Goal: Transaction & Acquisition: Purchase product/service

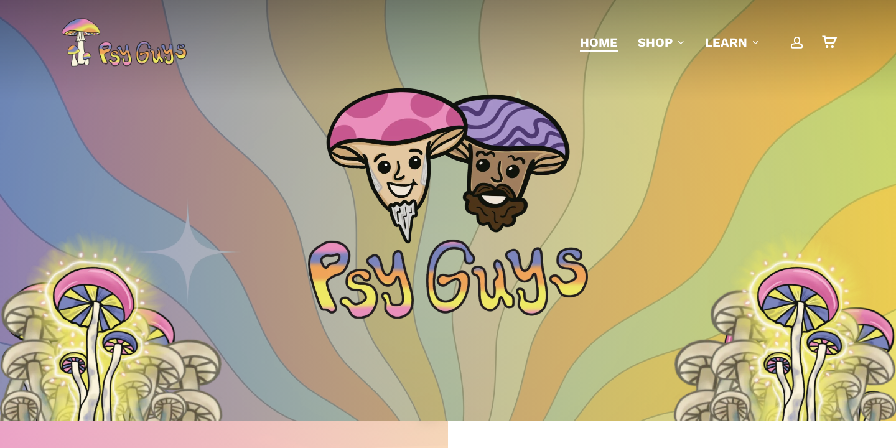
click at [800, 41] on span "Main Menu" at bounding box center [797, 42] width 12 height 12
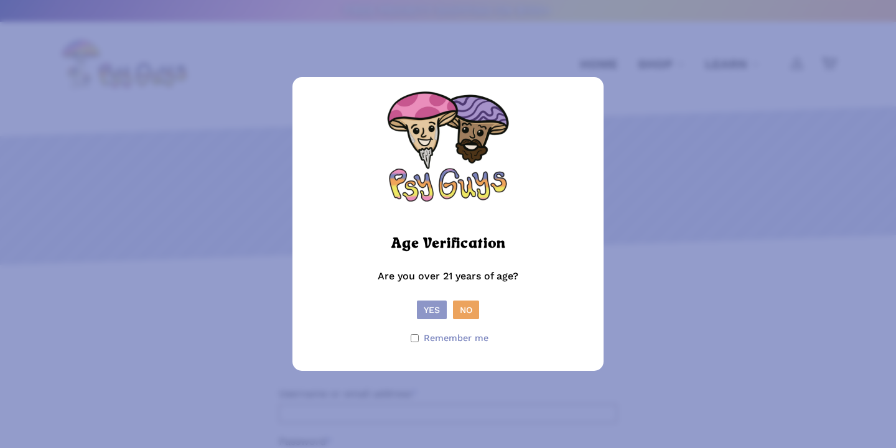
click at [425, 317] on button "Yes" at bounding box center [432, 310] width 30 height 19
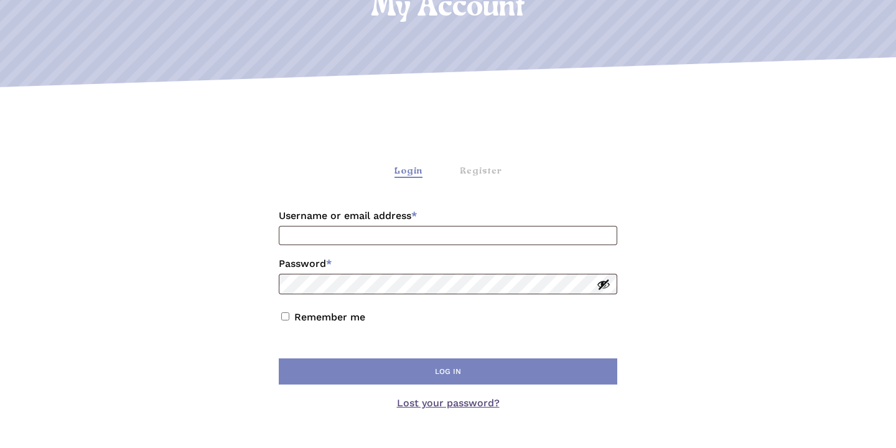
scroll to position [206, 0]
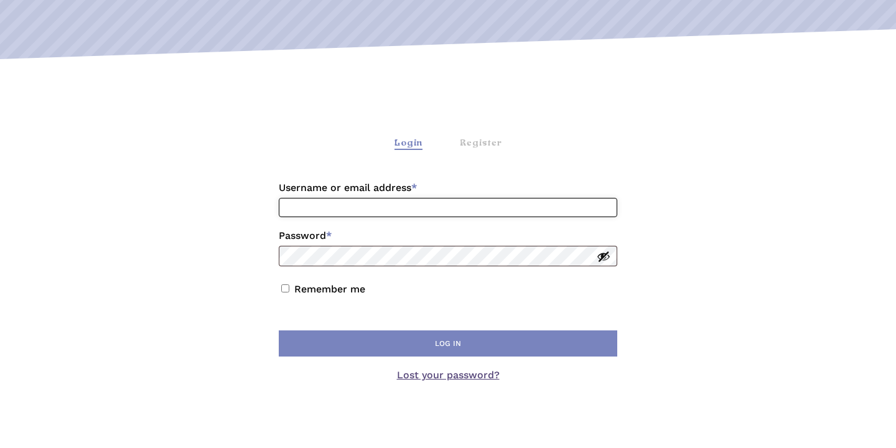
click at [380, 210] on input "Username or email address * Required" at bounding box center [448, 207] width 338 height 19
type input "**********"
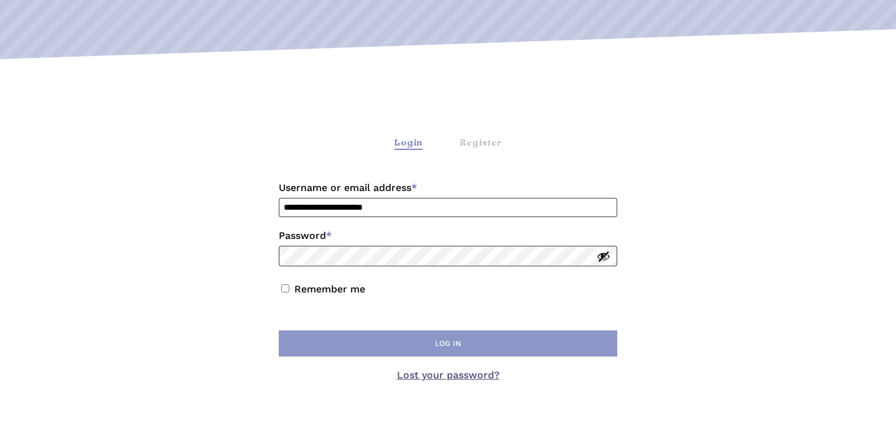
click at [376, 340] on button "Log in" at bounding box center [448, 343] width 338 height 26
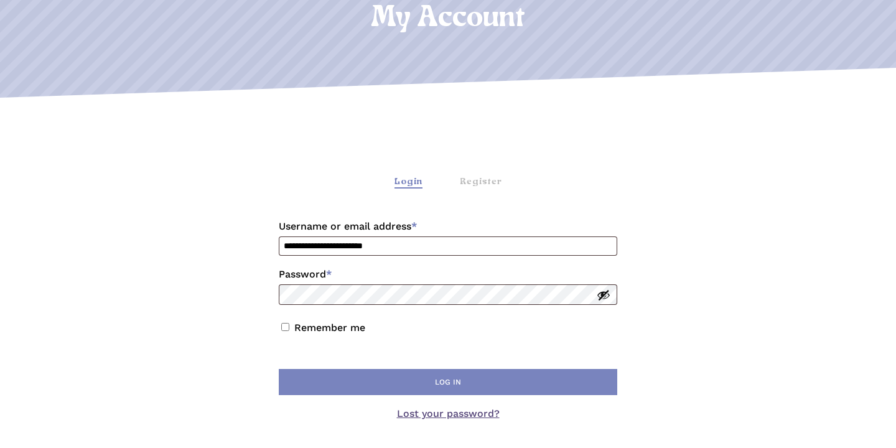
scroll to position [169, 0]
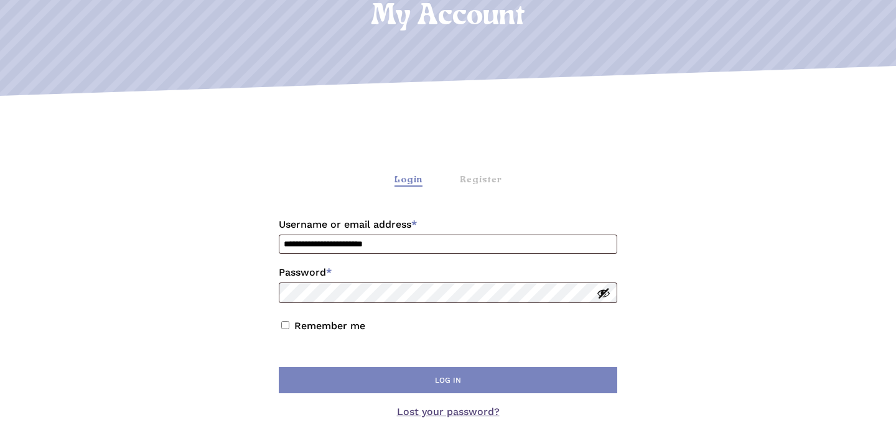
click at [602, 293] on button "Show password" at bounding box center [604, 293] width 14 height 14
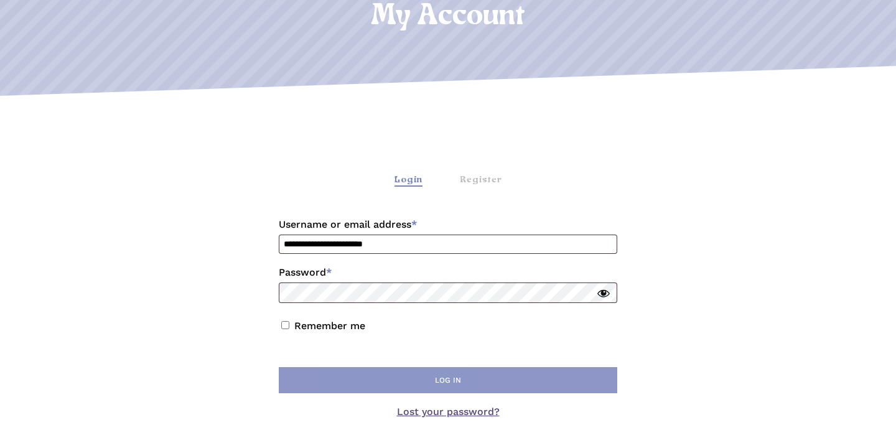
click at [445, 388] on button "Log in" at bounding box center [448, 380] width 338 height 26
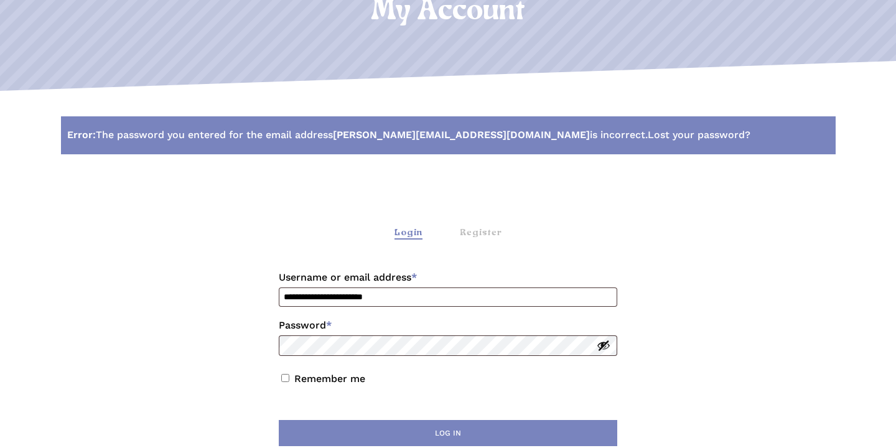
scroll to position [175, 0]
click at [602, 344] on button "Show password" at bounding box center [604, 345] width 14 height 14
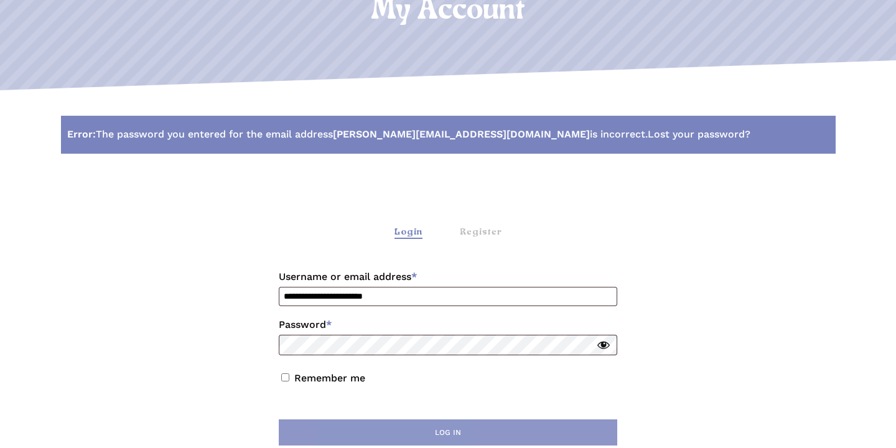
click at [469, 429] on button "Log in" at bounding box center [448, 432] width 338 height 26
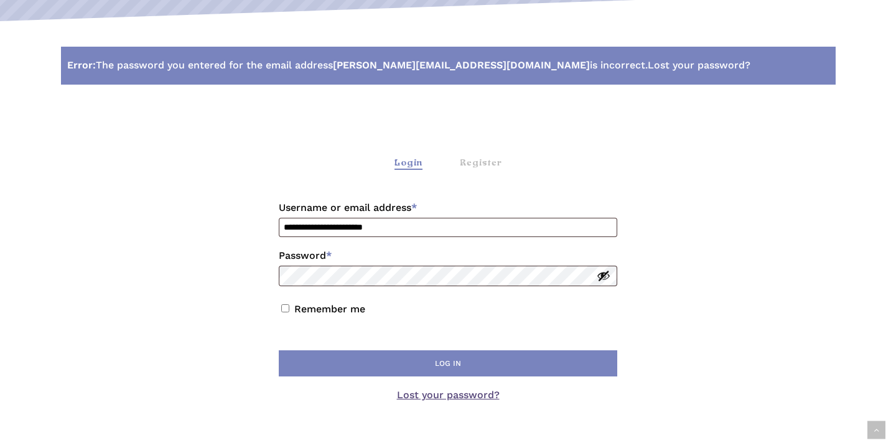
scroll to position [261, 0]
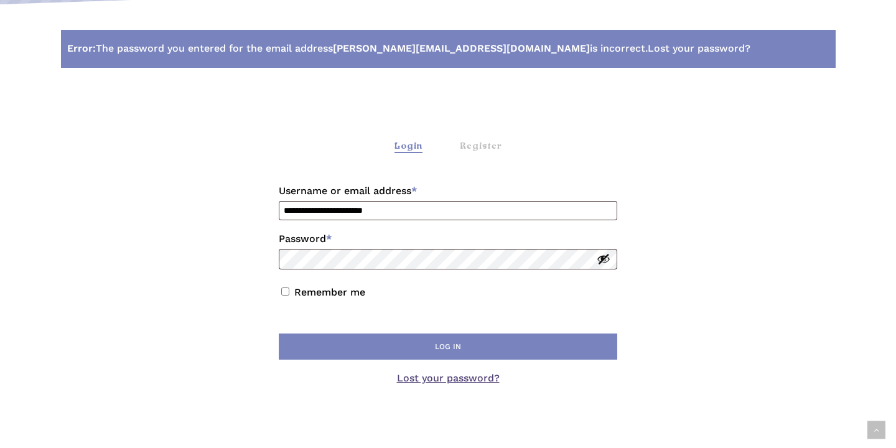
click at [417, 384] on link "Lost your password?" at bounding box center [448, 378] width 103 height 12
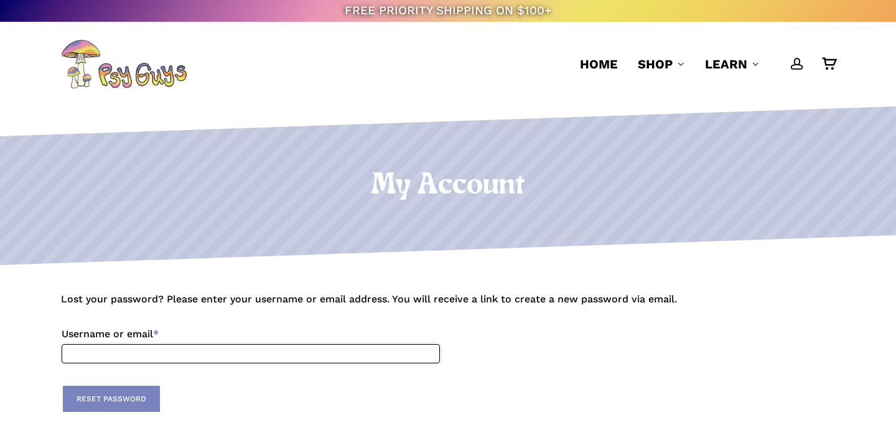
click at [336, 345] on input "Username or email * Required" at bounding box center [251, 353] width 378 height 19
type input "**********"
click at [126, 402] on button "Reset password" at bounding box center [111, 399] width 97 height 26
click at [166, 355] on input "Username or email * Required" at bounding box center [251, 353] width 378 height 19
type input "**********"
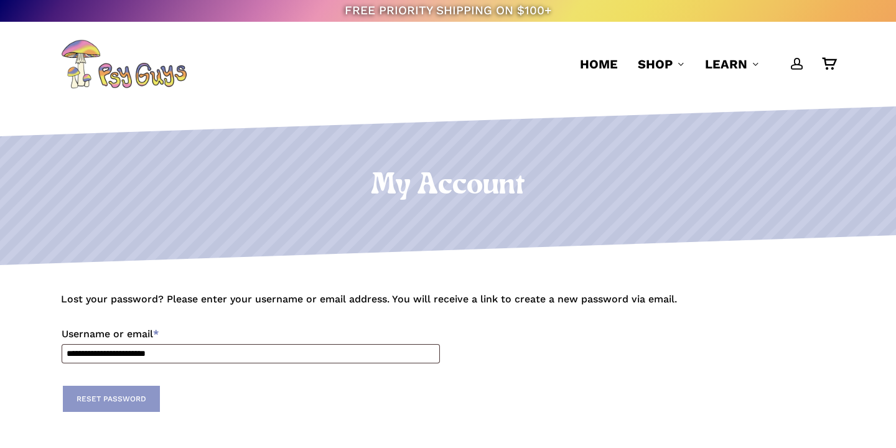
click at [132, 409] on button "Reset password" at bounding box center [111, 399] width 97 height 26
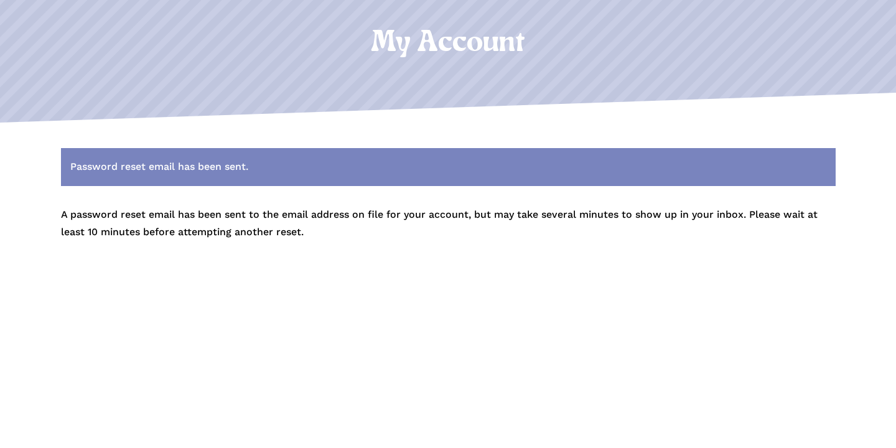
scroll to position [147, 0]
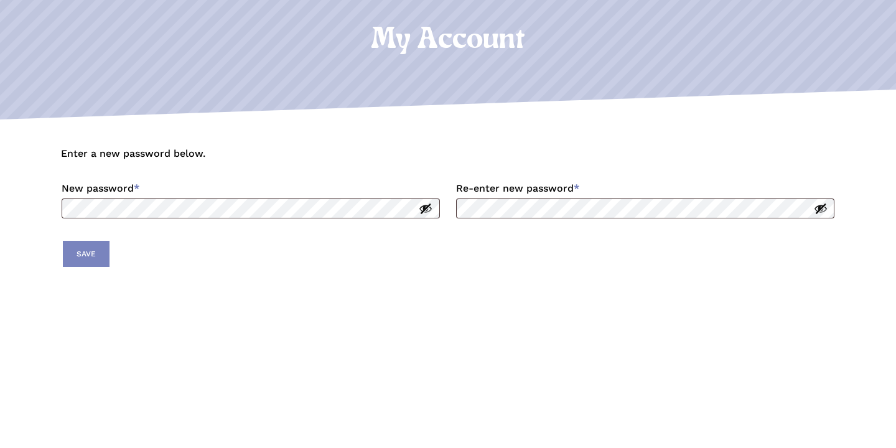
scroll to position [161, 0]
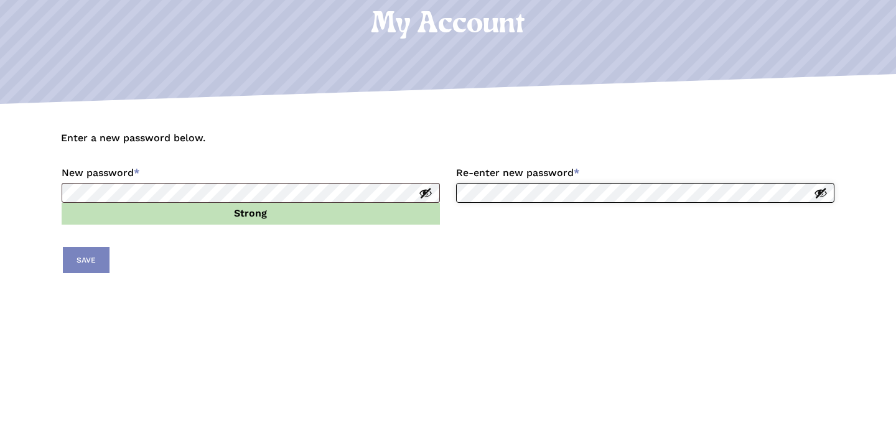
click at [452, 194] on form "Enter a new password below. New password * Required Strong Re-enter new passwor…" at bounding box center [448, 202] width 775 height 146
click at [818, 194] on button "Show password" at bounding box center [821, 193] width 14 height 14
click at [0, 0] on div "My Account Enter a new password below. New password * Required Strong Re-enter …" at bounding box center [448, 364] width 896 height 838
click at [95, 256] on button "Save" at bounding box center [86, 260] width 47 height 26
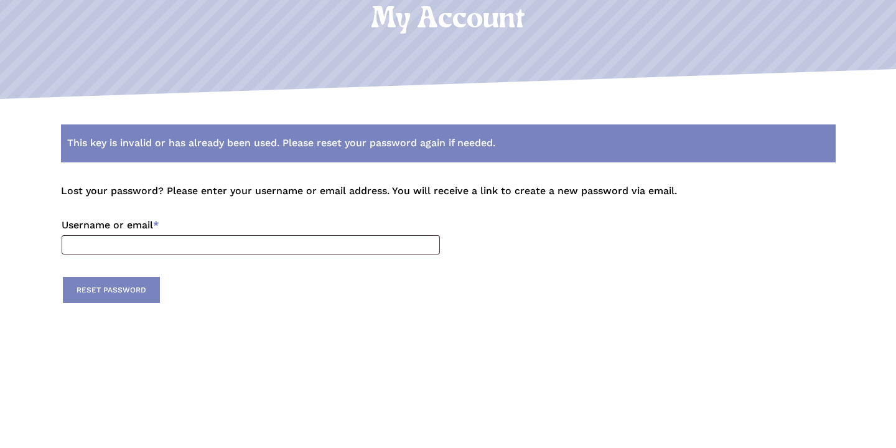
scroll to position [173, 0]
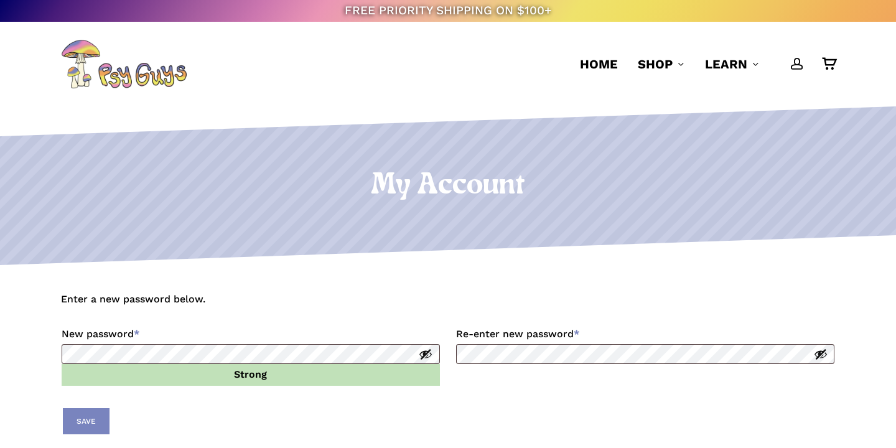
click at [819, 357] on button "Show password" at bounding box center [821, 354] width 14 height 14
click at [82, 417] on button "Save" at bounding box center [86, 421] width 47 height 26
click at [80, 416] on button "Save" at bounding box center [86, 421] width 47 height 26
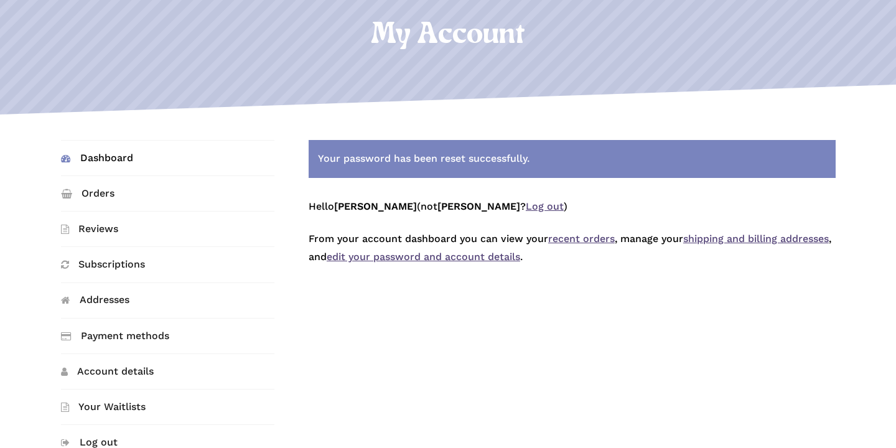
scroll to position [157, 0]
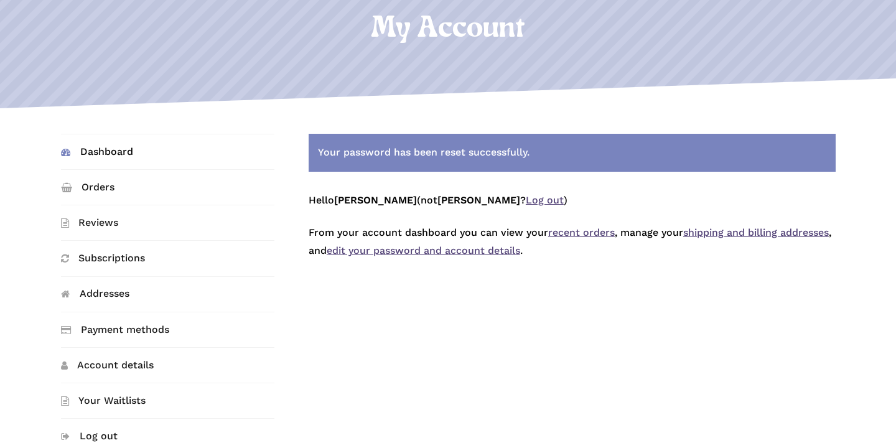
click at [575, 235] on link "recent orders" at bounding box center [581, 232] width 67 height 12
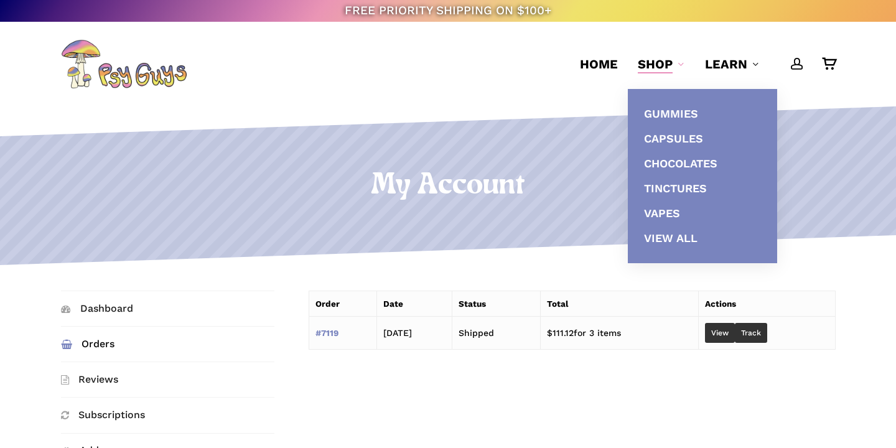
click at [653, 61] on span "Shop" at bounding box center [655, 64] width 35 height 15
click at [667, 208] on span "Vapes" at bounding box center [662, 213] width 36 height 13
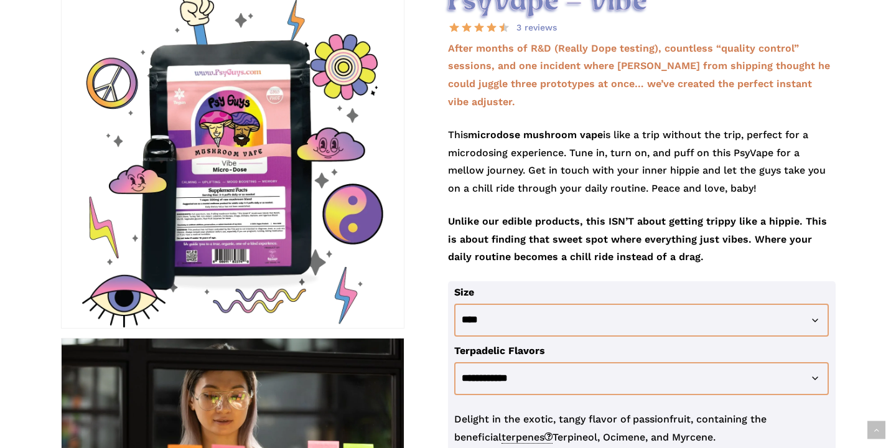
scroll to position [220, 0]
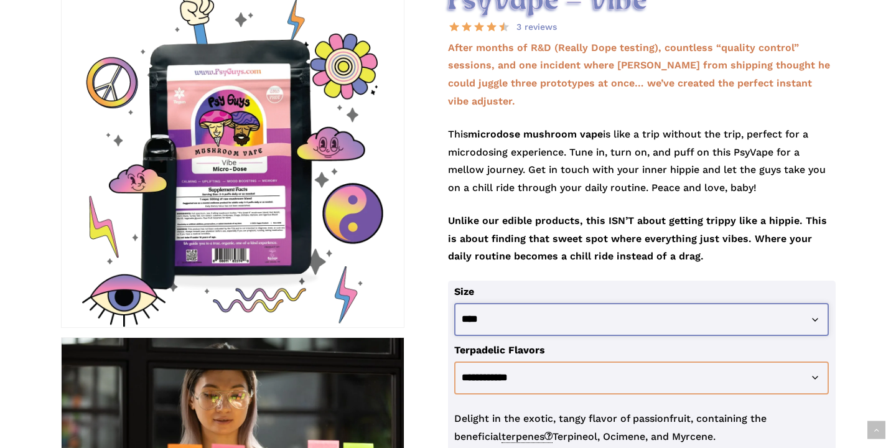
click at [671, 303] on select "**********" at bounding box center [641, 319] width 375 height 33
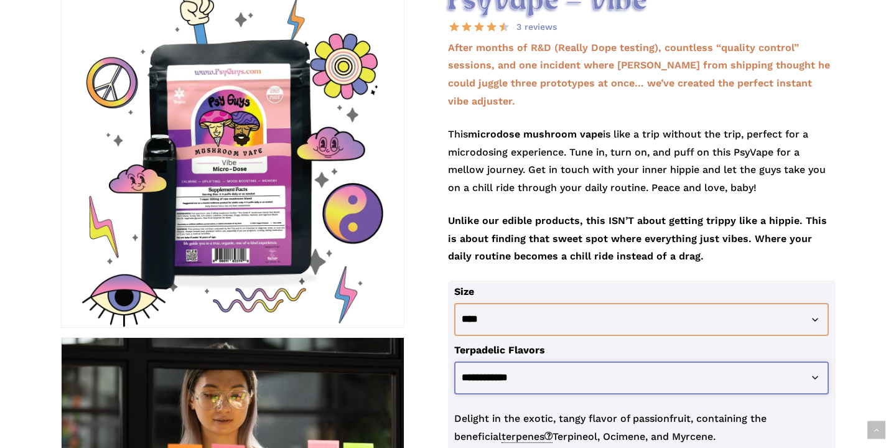
click at [671, 361] on select "**********" at bounding box center [641, 377] width 375 height 33
click at [454, 361] on select "**********" at bounding box center [641, 377] width 375 height 33
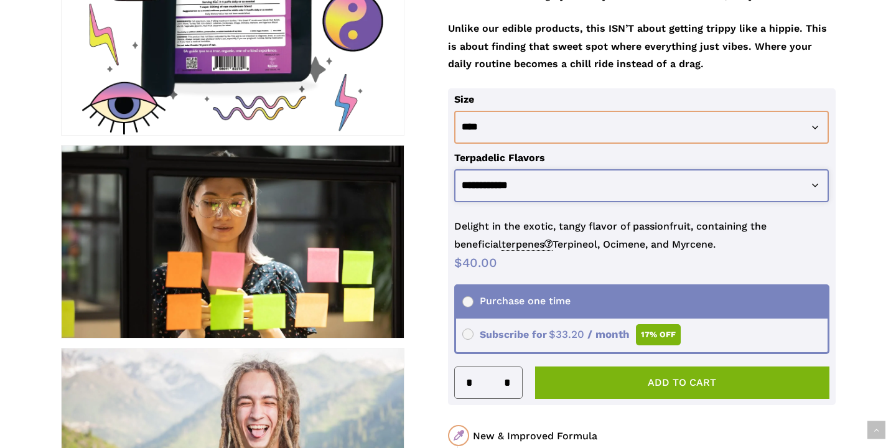
scroll to position [419, 0]
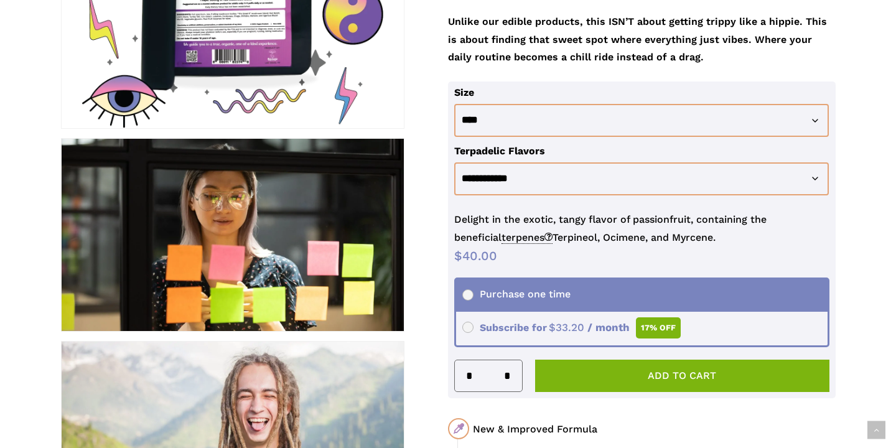
click at [563, 321] on span "$ 33.20" at bounding box center [566, 327] width 35 height 12
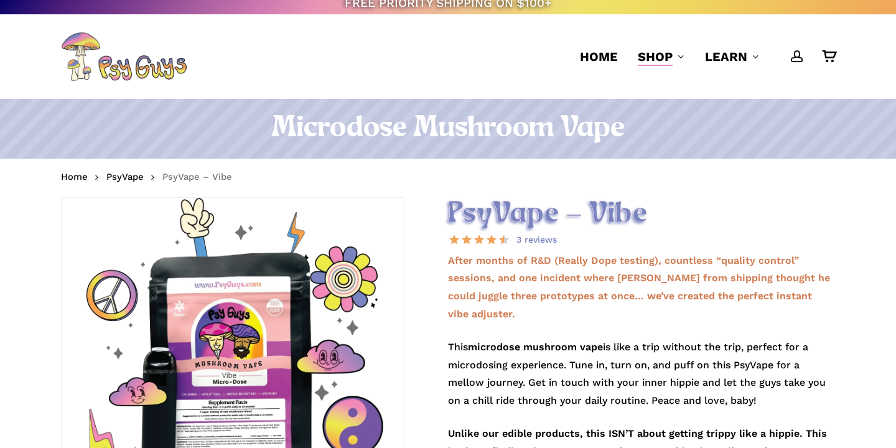
scroll to position [4, 0]
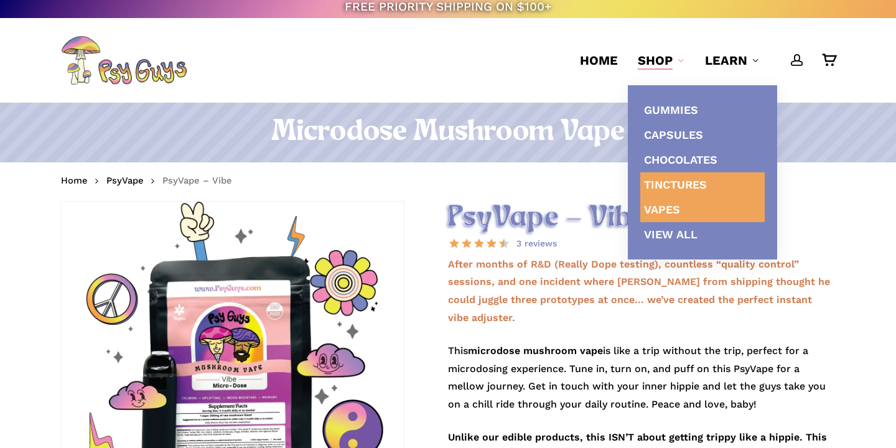
click at [676, 182] on span "Tinctures" at bounding box center [675, 184] width 63 height 13
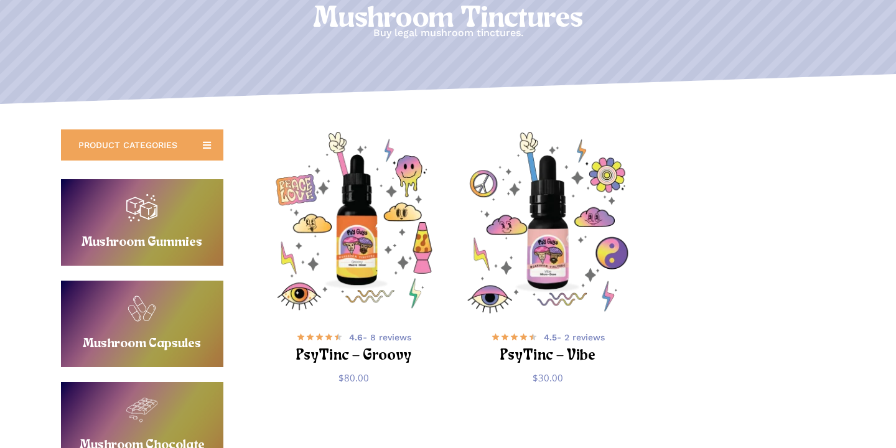
scroll to position [166, 0]
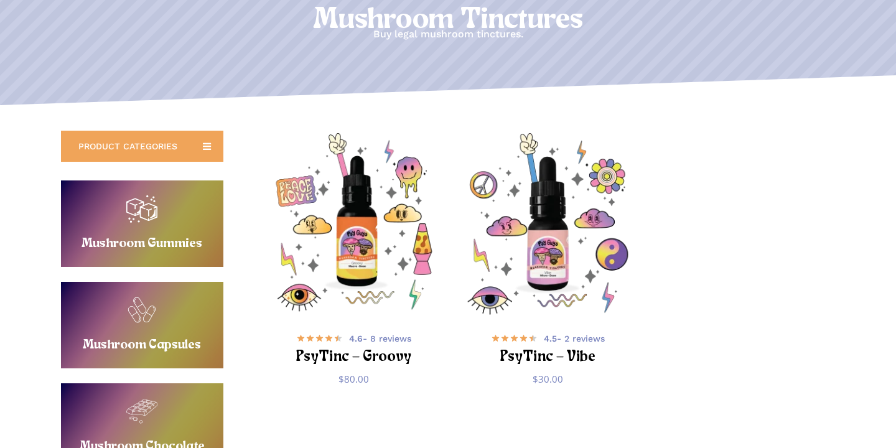
click at [141, 225] on link "Buy Mushroom Gummies" at bounding box center [142, 223] width 162 height 86
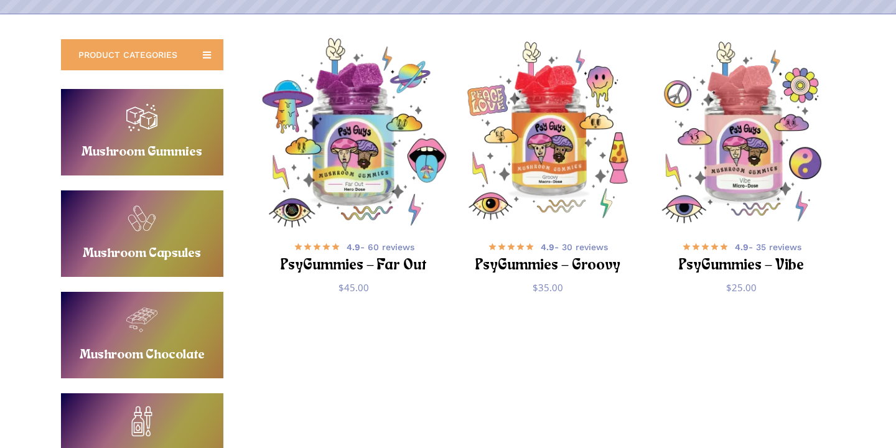
scroll to position [211, 0]
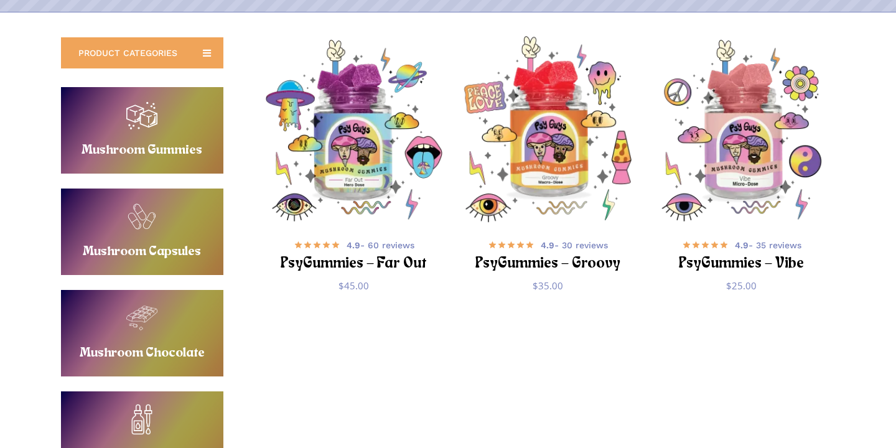
click at [565, 145] on img "PsyGummies - Groovy" at bounding box center [547, 130] width 189 height 189
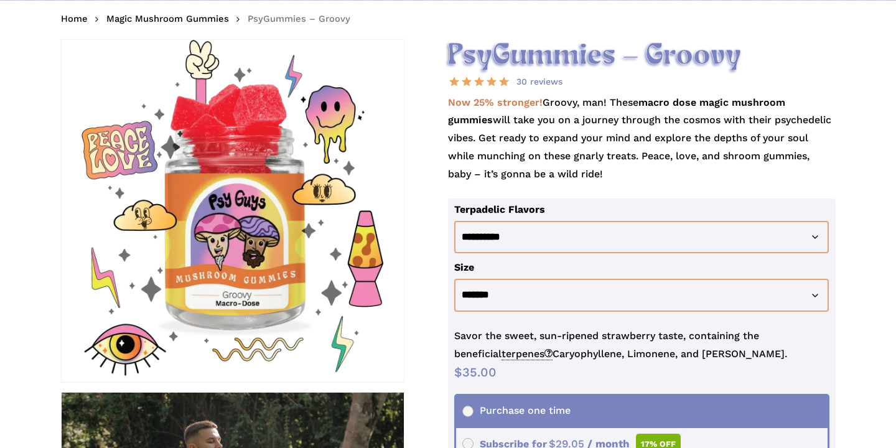
scroll to position [169, 0]
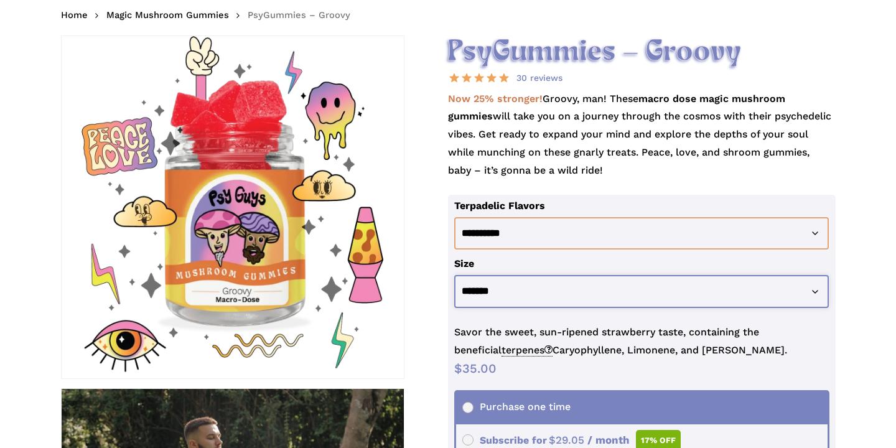
click at [553, 291] on select "**********" at bounding box center [641, 291] width 375 height 33
select select "********"
click at [454, 275] on select "**********" at bounding box center [641, 291] width 375 height 33
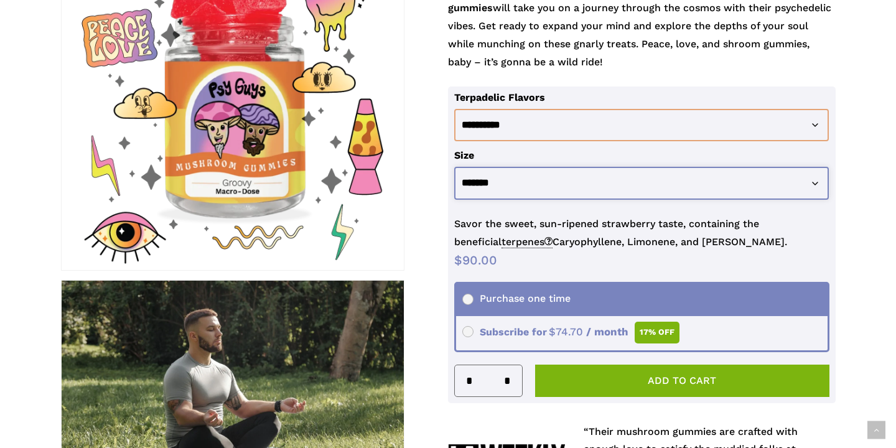
scroll to position [284, 0]
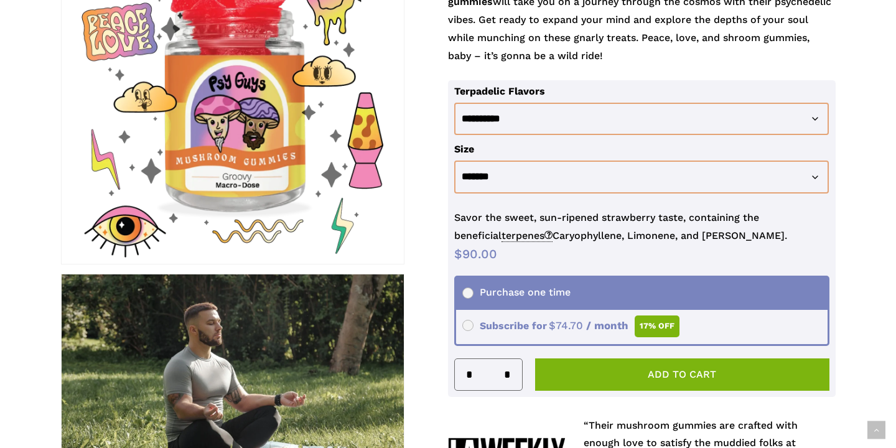
click at [505, 327] on span "Subscribe for $ 90.00 Original price was: $90.00. $ 74.70 Current price is: $74…" at bounding box center [570, 326] width 217 height 12
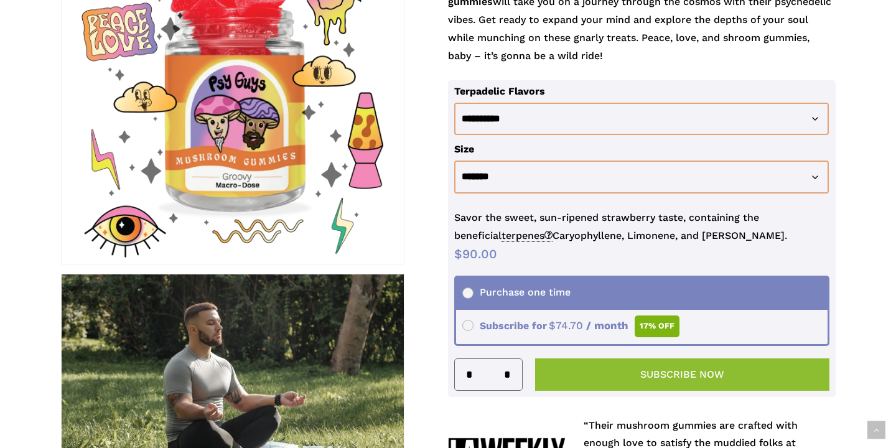
click at [615, 376] on button "Subscribe now" at bounding box center [682, 374] width 294 height 32
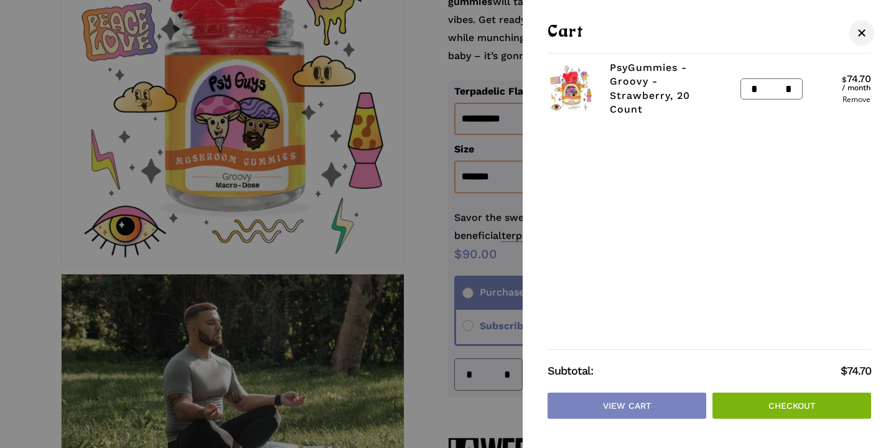
click at [862, 30] on span "Cart" at bounding box center [862, 32] width 12 height 9
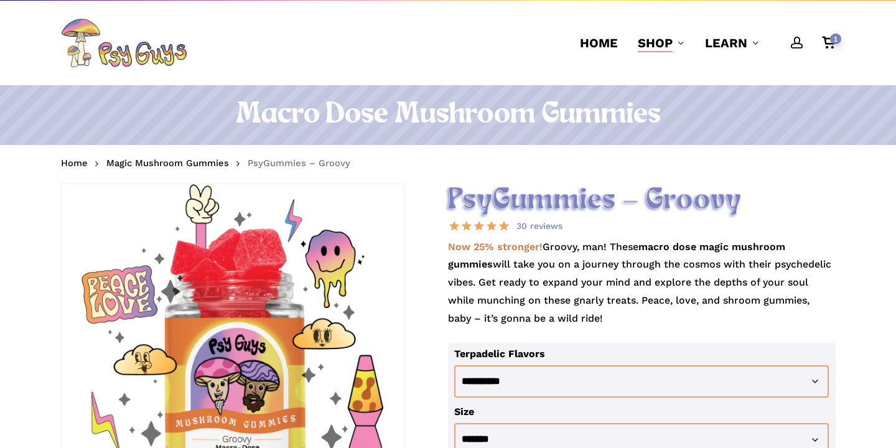
scroll to position [0, 0]
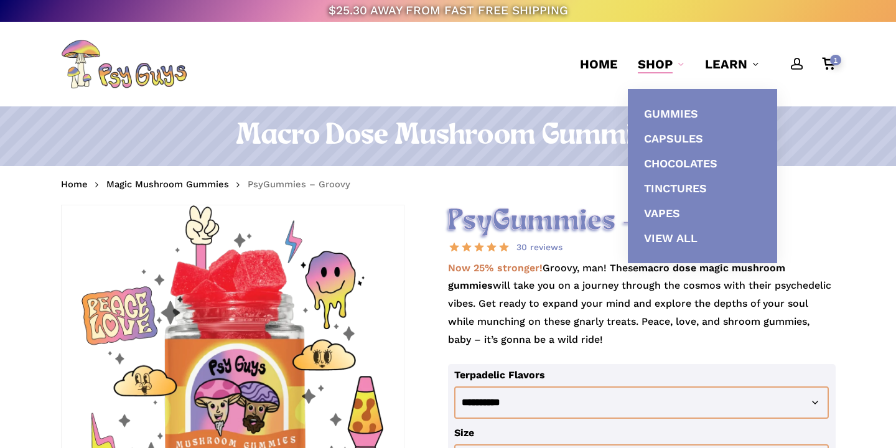
click at [654, 61] on span "Shop" at bounding box center [655, 64] width 35 height 15
click at [663, 108] on span "Gummies" at bounding box center [671, 113] width 54 height 13
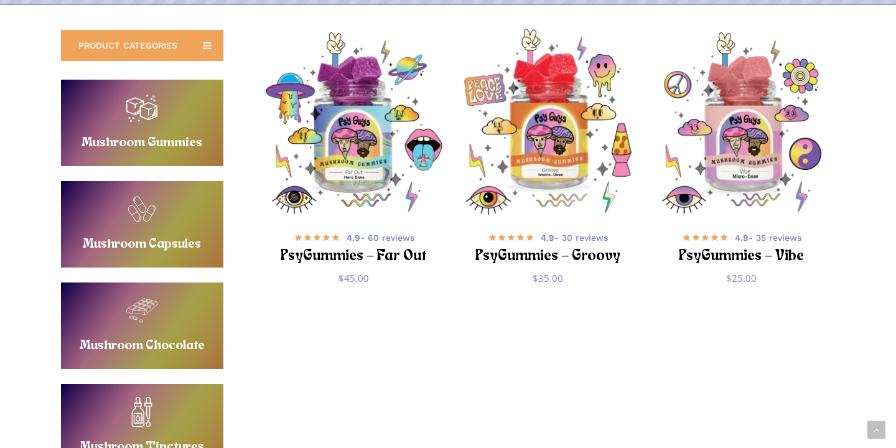
scroll to position [209, 0]
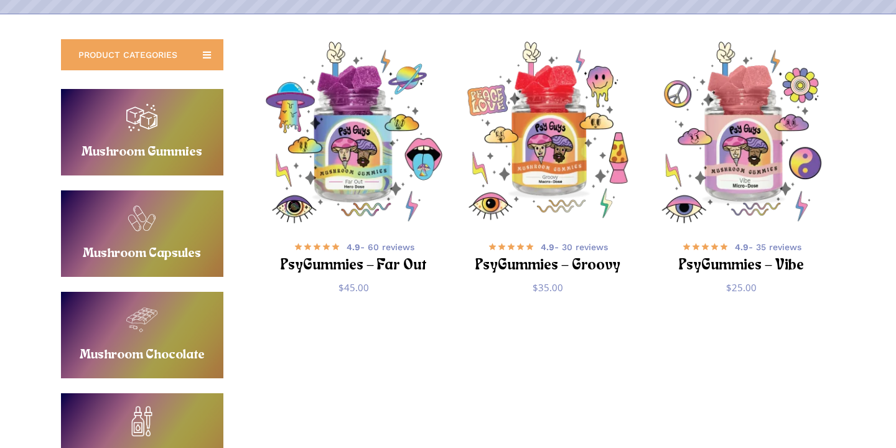
click at [121, 215] on link "Buy Mushroom Capsules" at bounding box center [142, 233] width 162 height 86
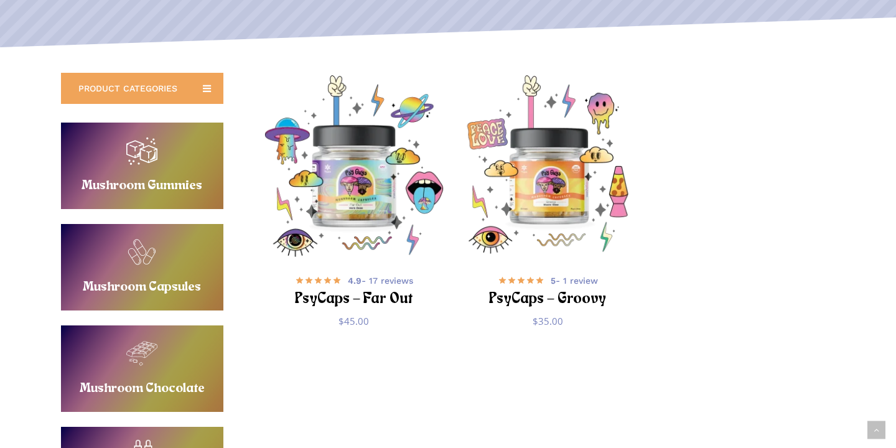
scroll to position [224, 0]
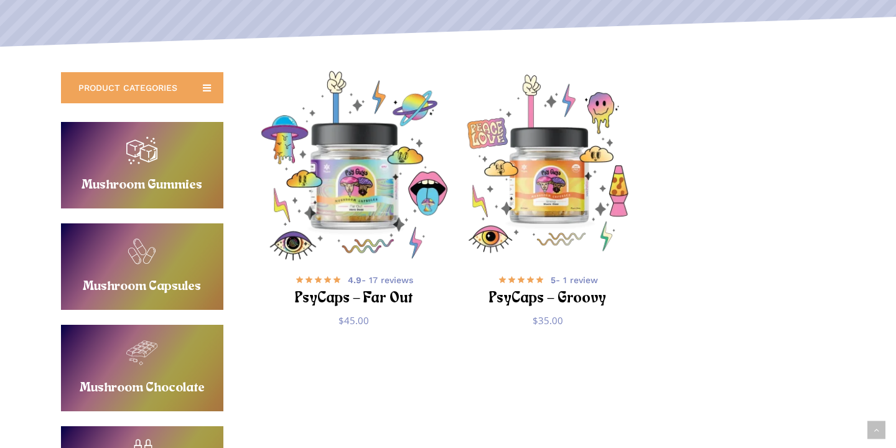
click at [345, 185] on img "PsyCaps - Far Out" at bounding box center [353, 165] width 189 height 189
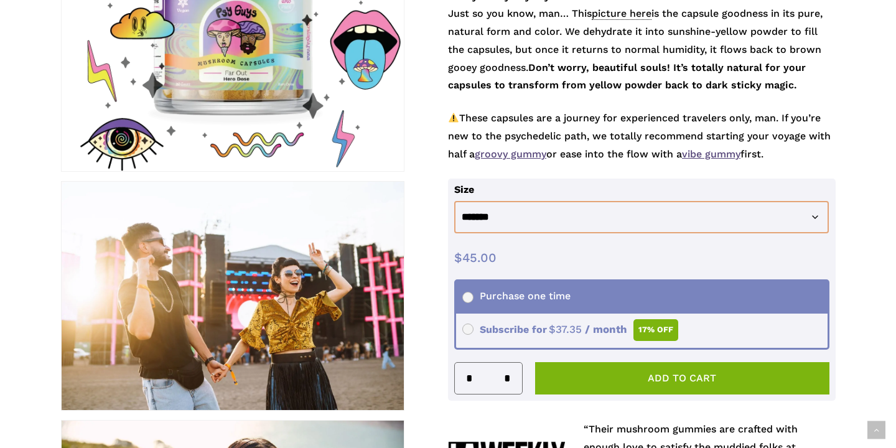
scroll to position [378, 0]
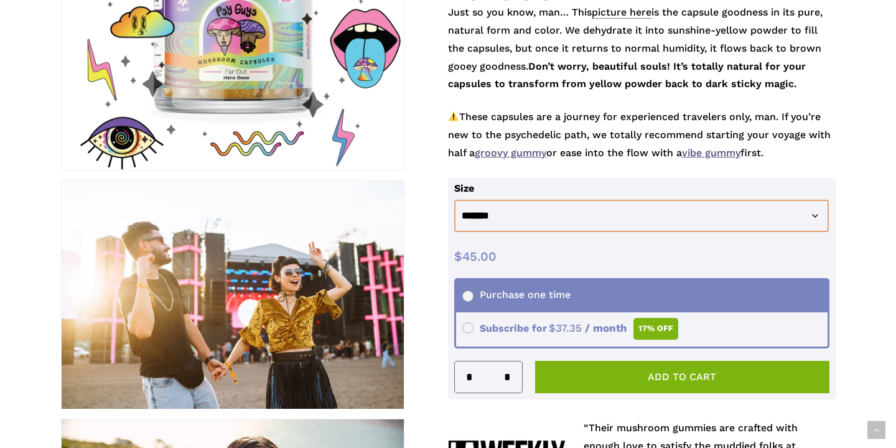
click at [469, 327] on span "Subscribe for $ 45.00 Original price was: $45.00. $ 37.35 Current price is: $37…" at bounding box center [570, 328] width 216 height 12
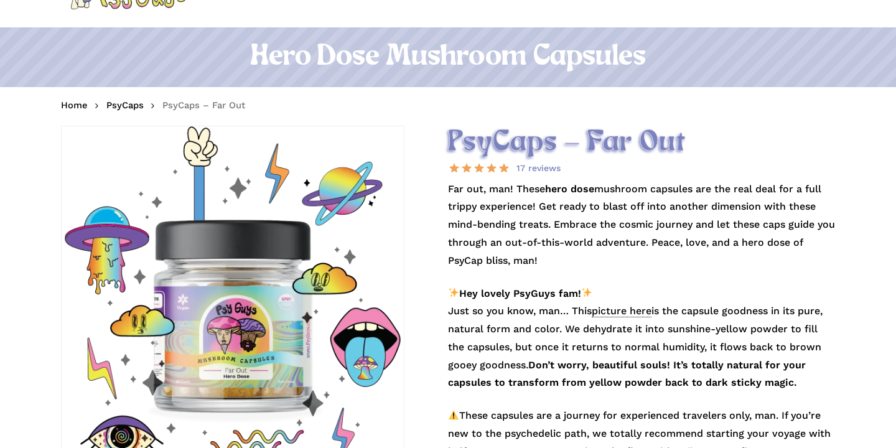
scroll to position [0, 0]
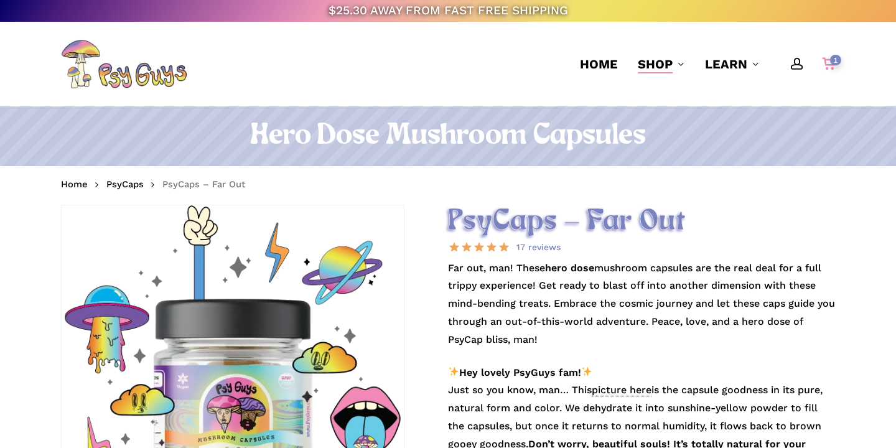
click at [830, 63] on span "1" at bounding box center [835, 60] width 11 height 11
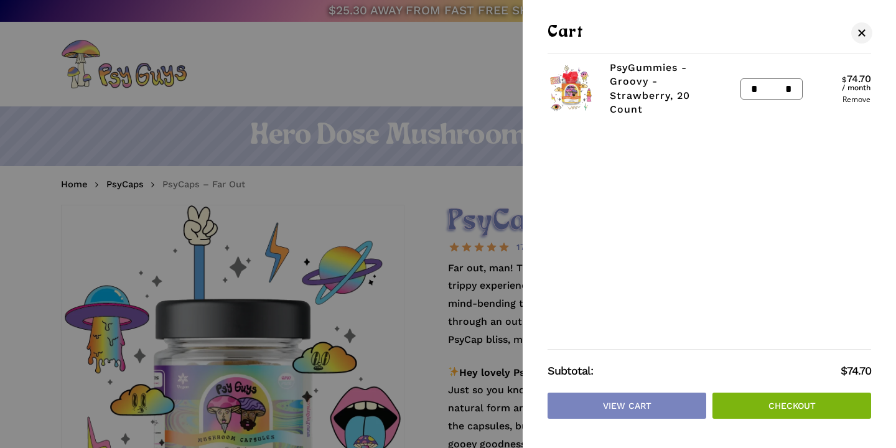
click at [400, 197] on div at bounding box center [448, 224] width 896 height 448
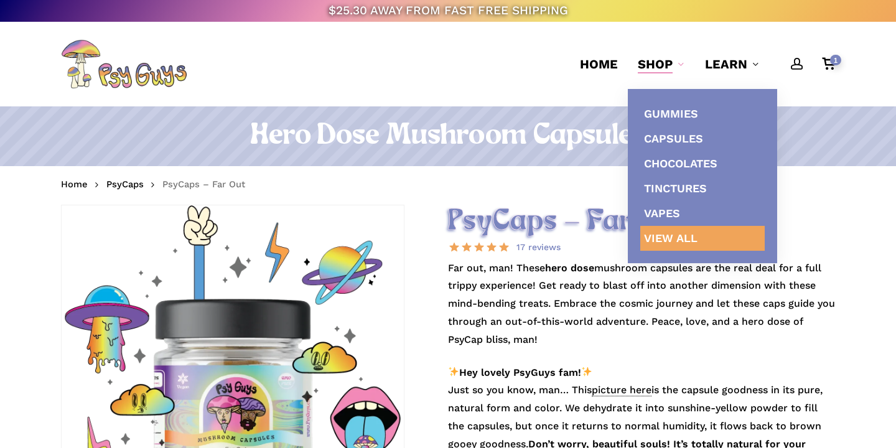
click at [671, 238] on span "View All" at bounding box center [671, 237] width 54 height 13
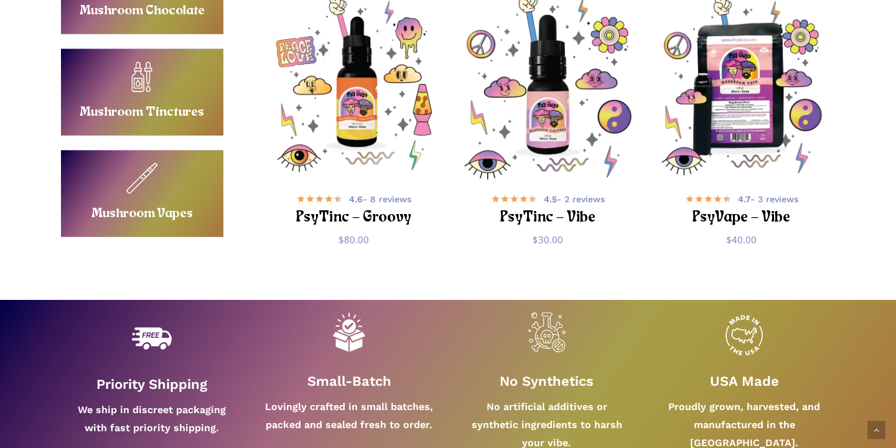
scroll to position [886, 0]
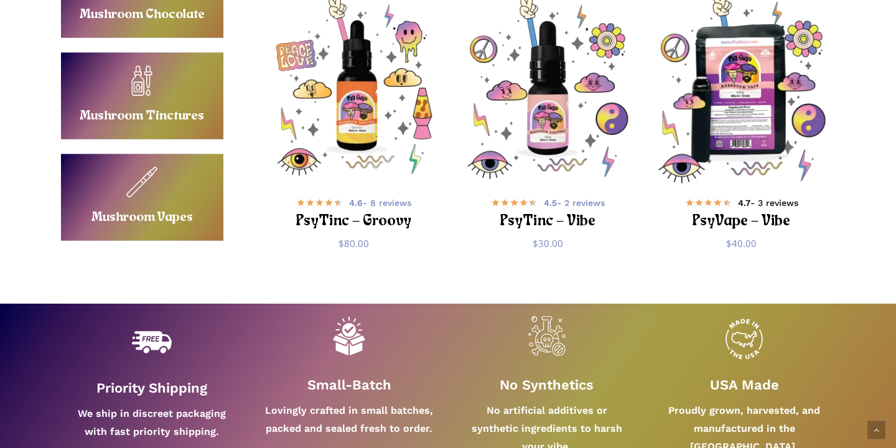
click at [781, 200] on span "4.7 - 3 reviews" at bounding box center [768, 203] width 60 height 12
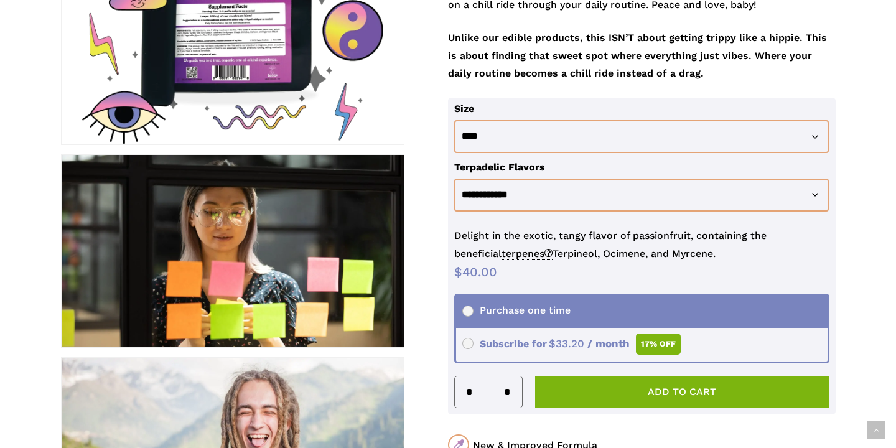
scroll to position [398, 0]
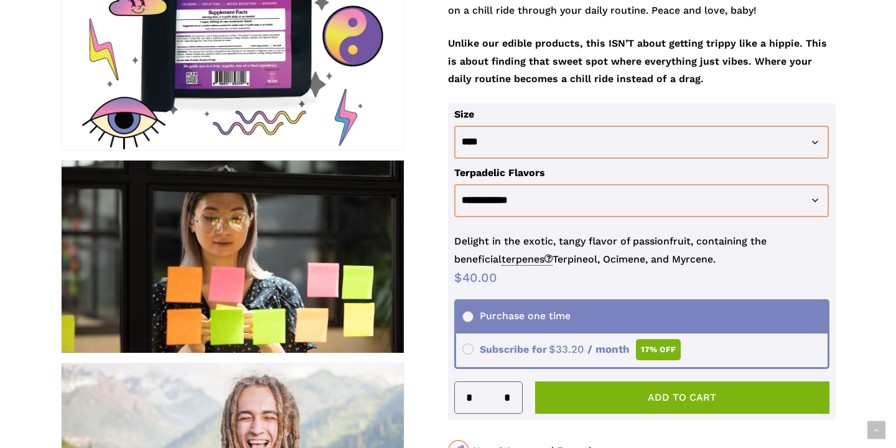
click at [559, 343] on span "$ 33.20" at bounding box center [566, 349] width 35 height 12
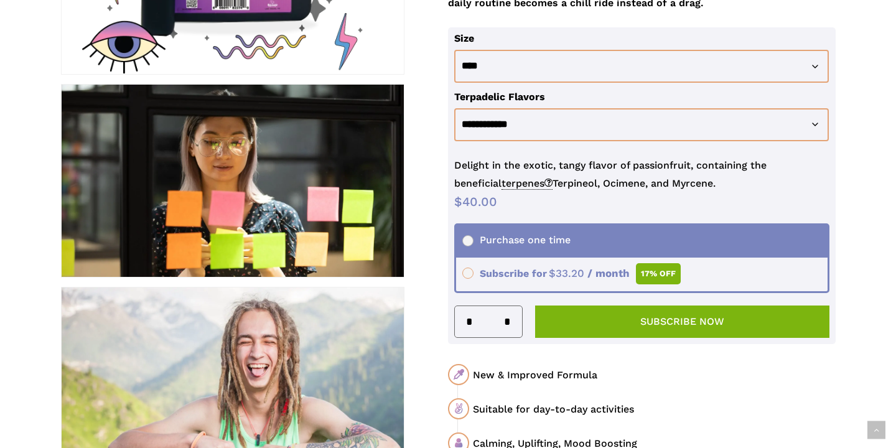
scroll to position [488, 0]
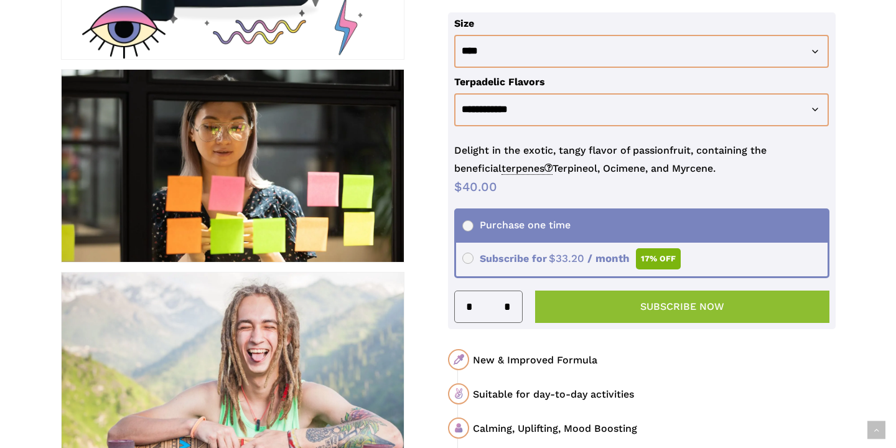
click at [706, 291] on button "Subscribe now" at bounding box center [682, 307] width 294 height 32
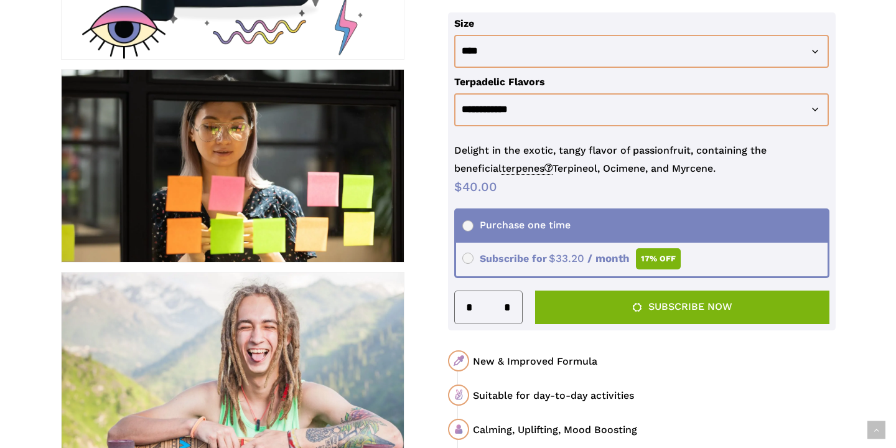
click at [518, 219] on span "Purchase one time" at bounding box center [516, 225] width 108 height 12
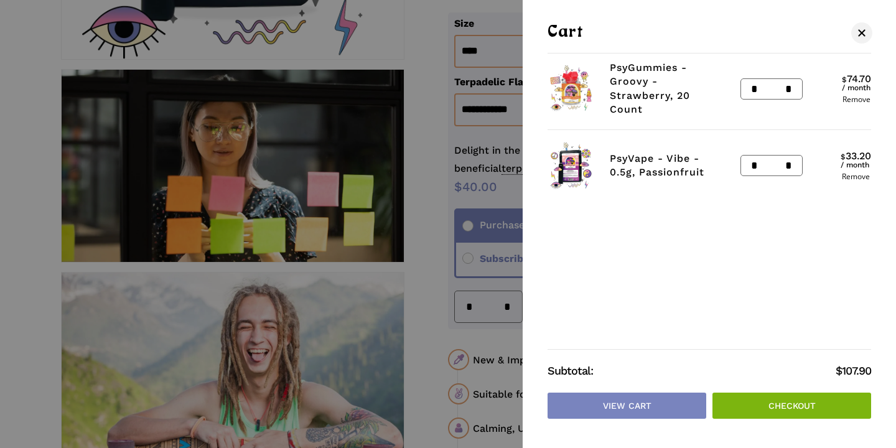
click at [768, 404] on link "Checkout" at bounding box center [791, 406] width 159 height 26
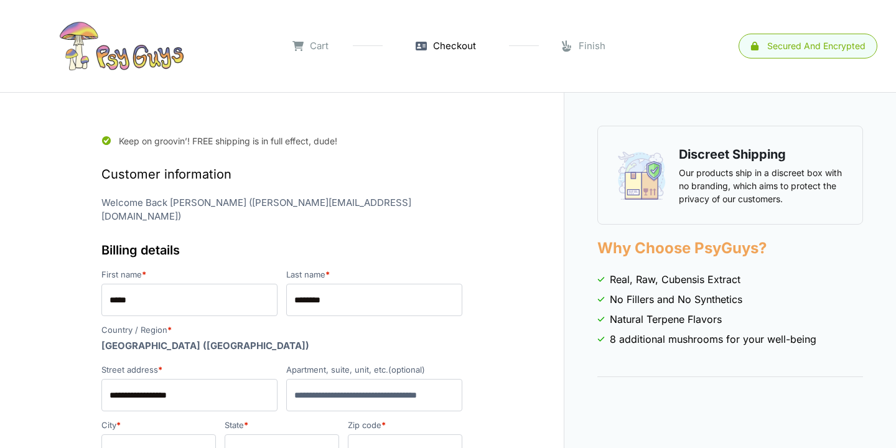
select select "**"
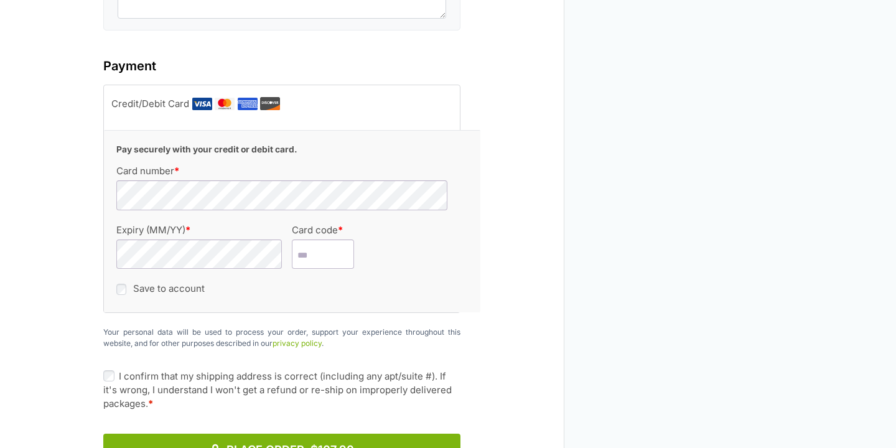
scroll to position [1624, 0]
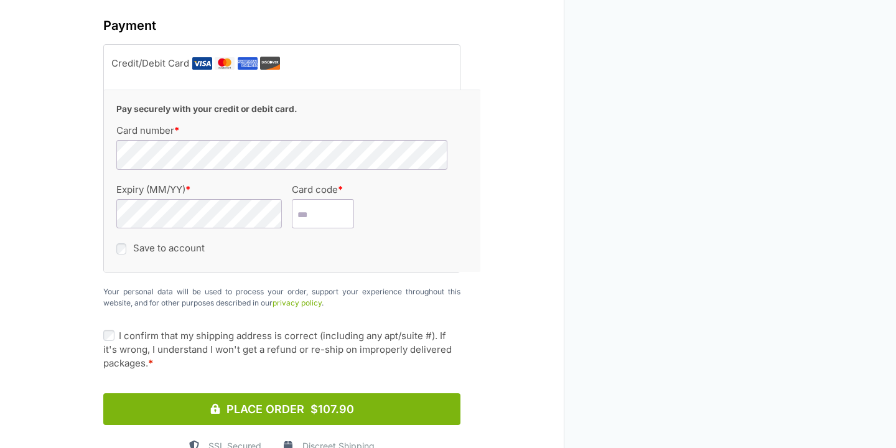
type input "****"
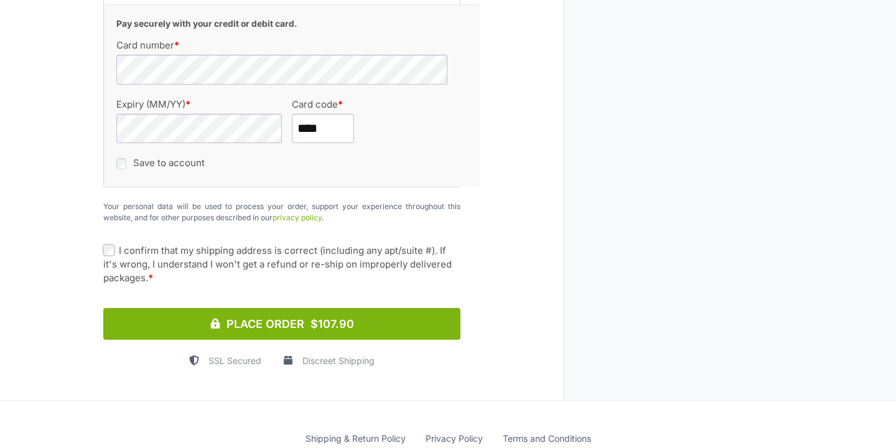
scroll to position [1740, 0]
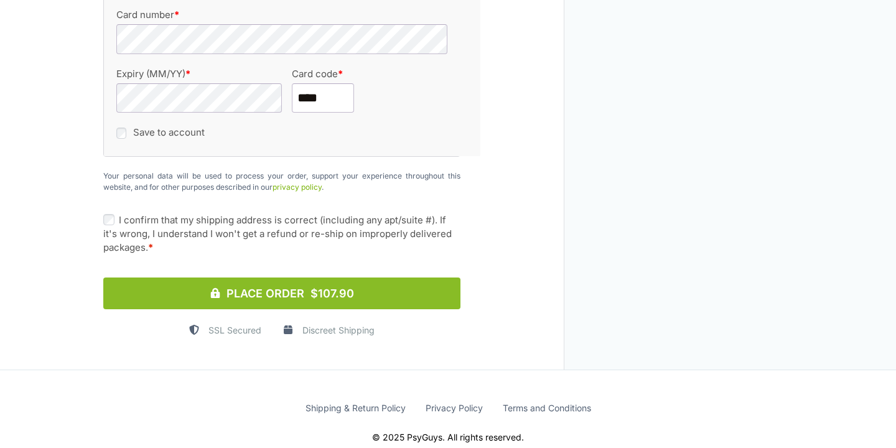
click at [310, 278] on button "Place Order $107.90" at bounding box center [281, 294] width 357 height 32
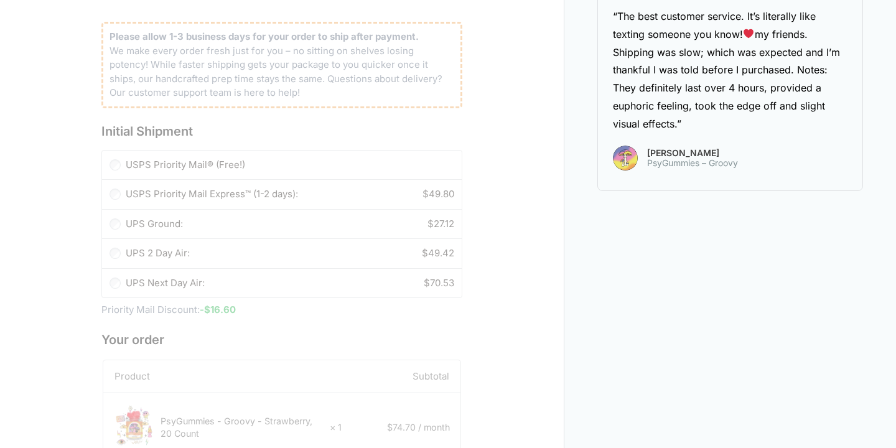
scroll to position [577, 0]
